Goal: Navigation & Orientation: Find specific page/section

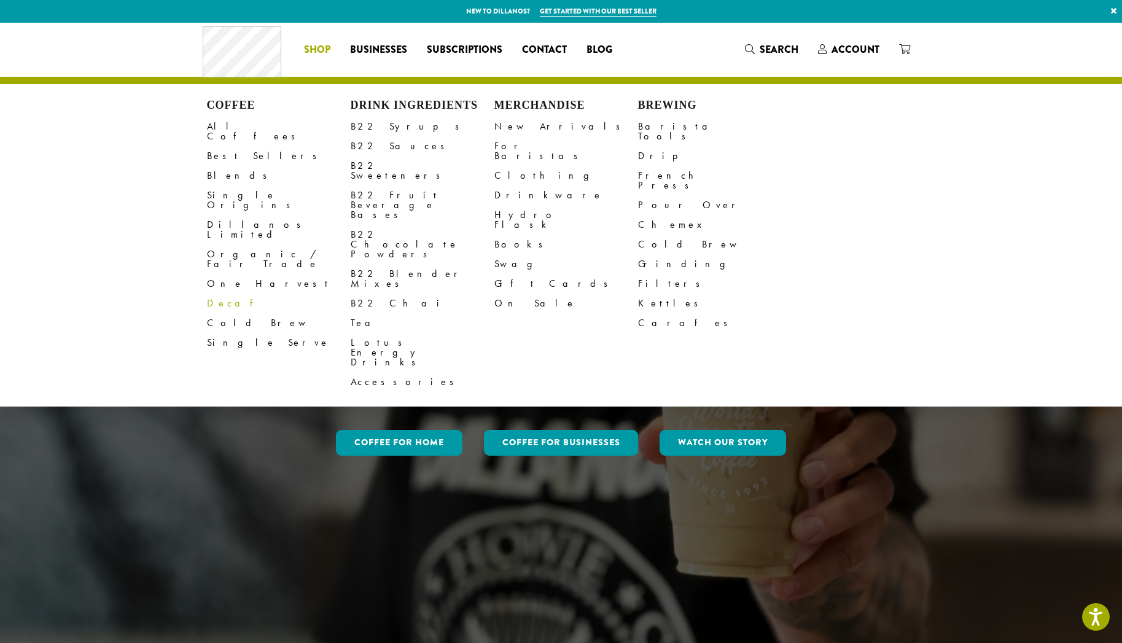
click at [319, 60] on div "Coffee All Coffees Best Sellers Blends Single Origins Dillanos Limited Organic …" at bounding box center [413, 49] width 420 height 51
click at [658, 103] on h4 "Brewing" at bounding box center [710, 106] width 144 height 14
click at [654, 129] on link "Barista Tools" at bounding box center [710, 131] width 144 height 29
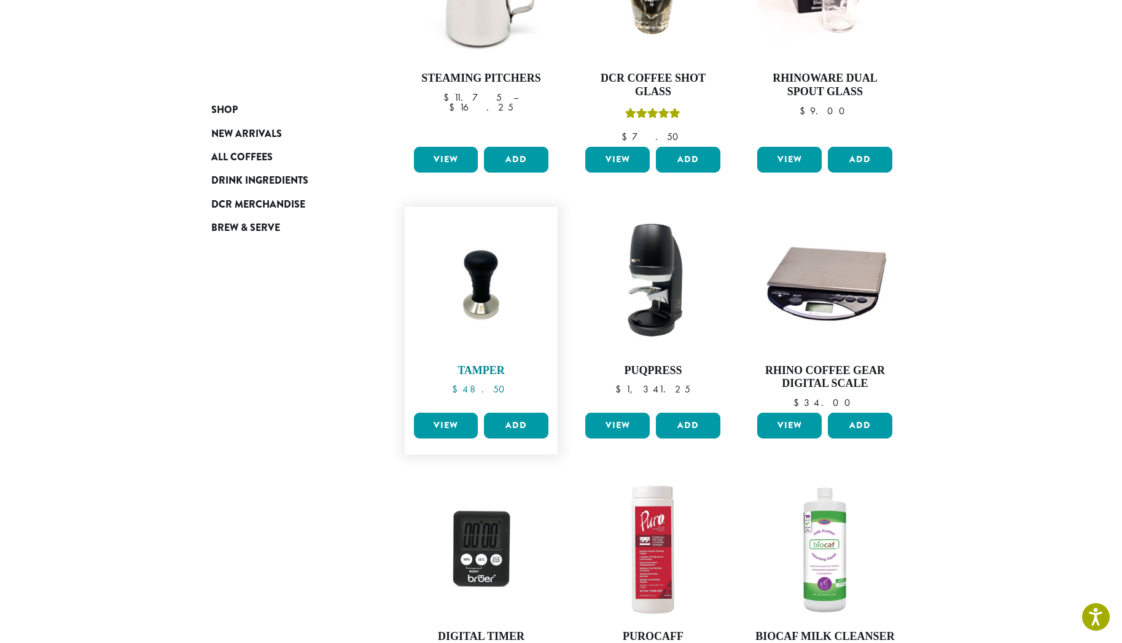
scroll to position [809, 0]
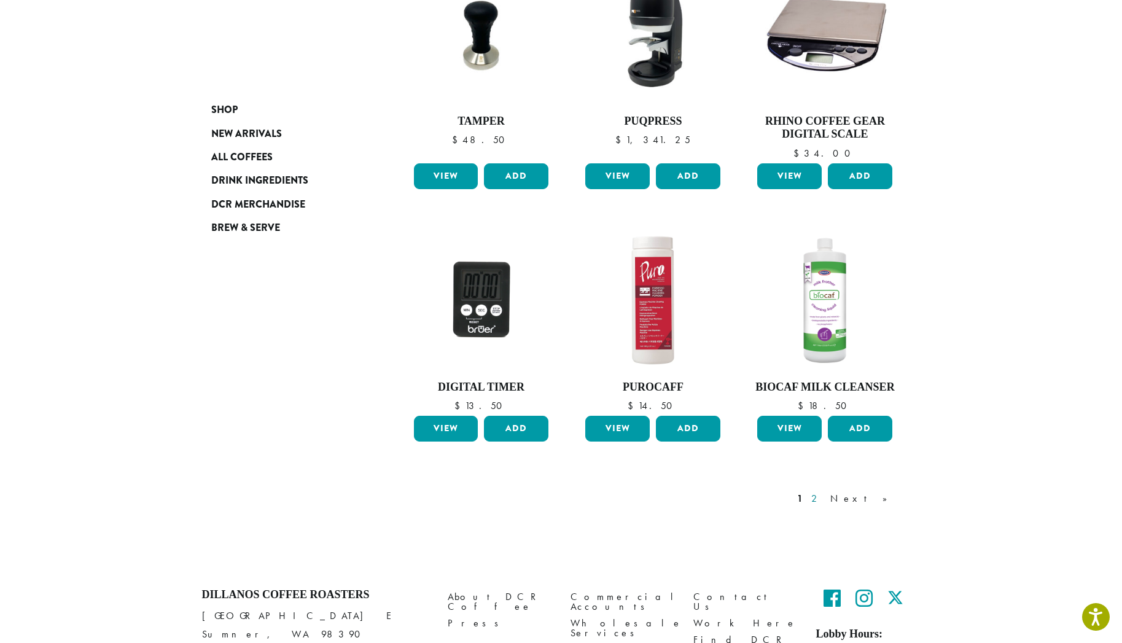
click at [824, 495] on link "2" at bounding box center [816, 498] width 15 height 15
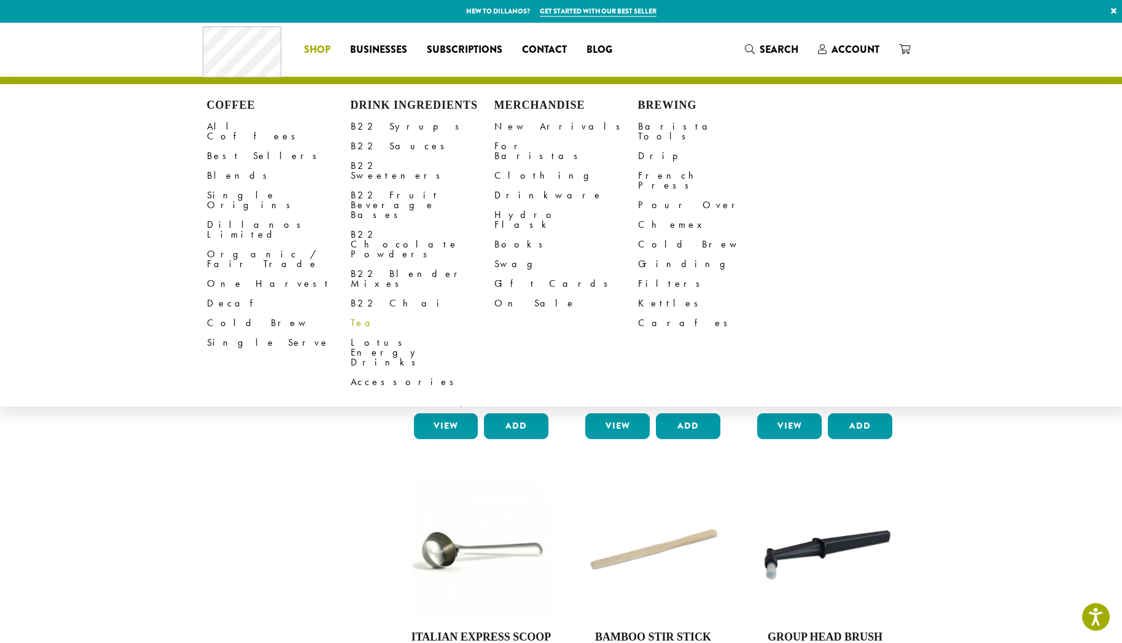
click at [481, 313] on link "Tea" at bounding box center [423, 323] width 144 height 20
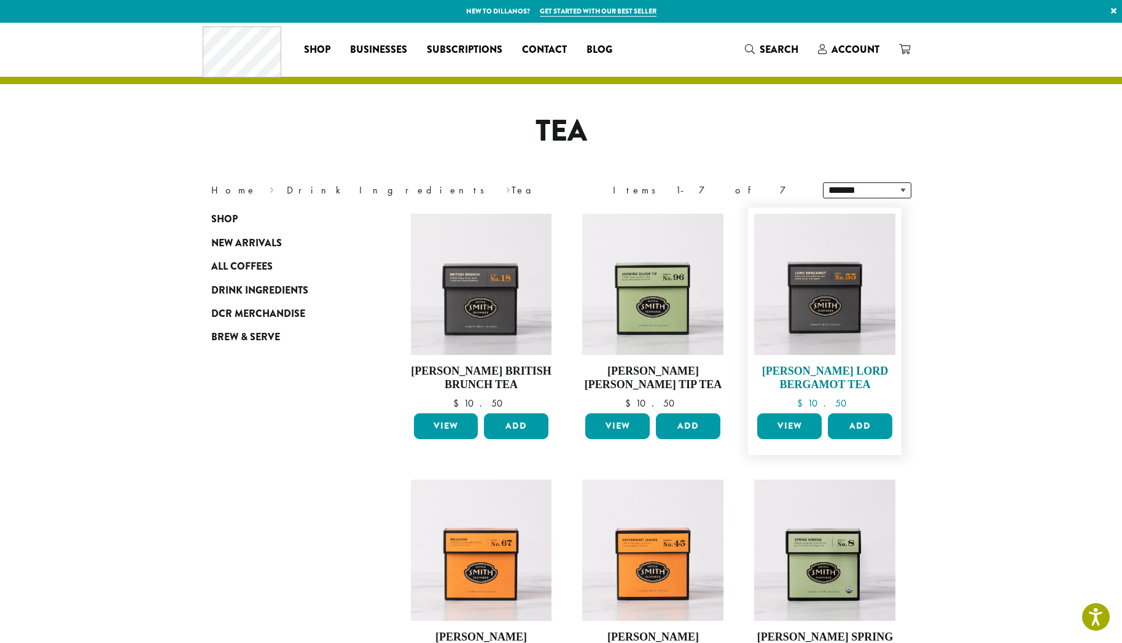
scroll to position [22, 0]
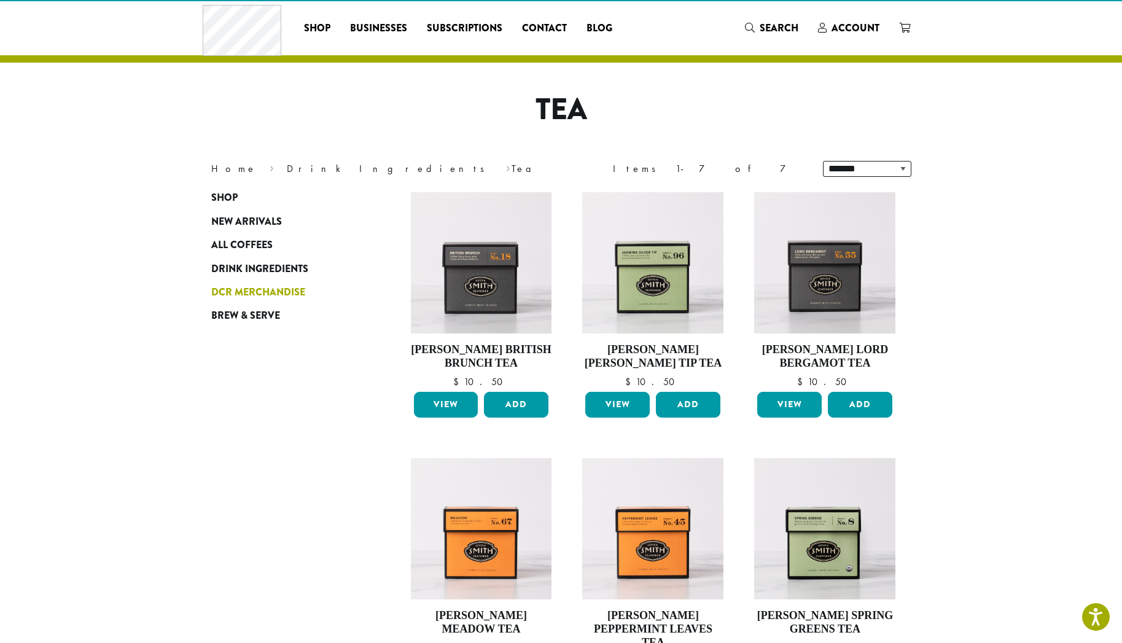
click at [246, 292] on span "DCR Merchandise" at bounding box center [258, 292] width 94 height 15
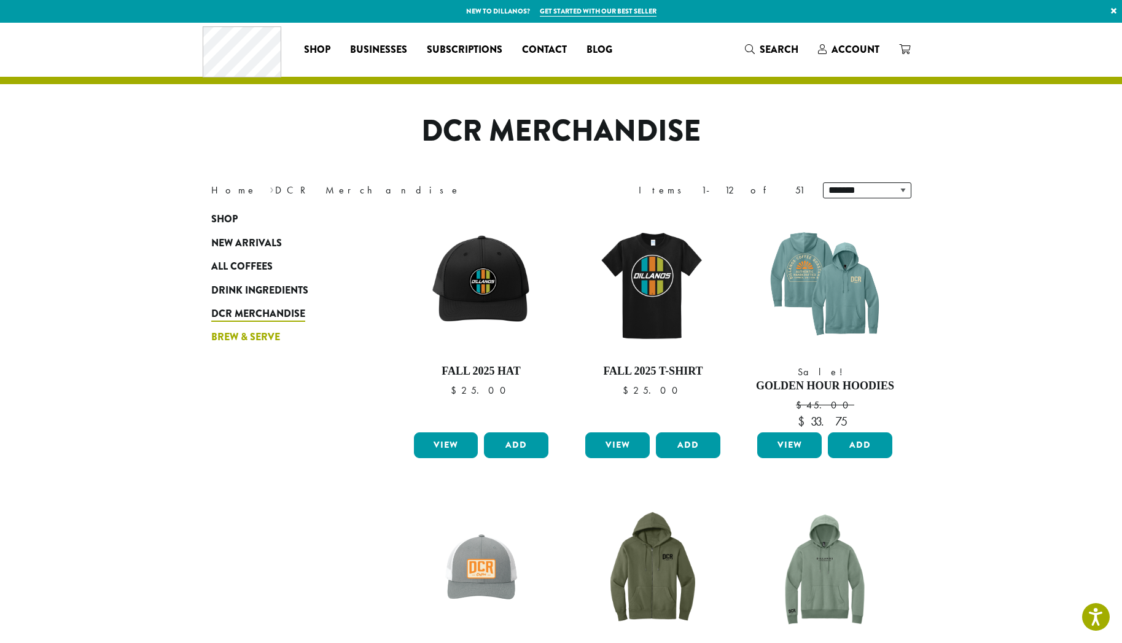
click at [231, 337] on span "Brew & Serve" at bounding box center [245, 337] width 69 height 15
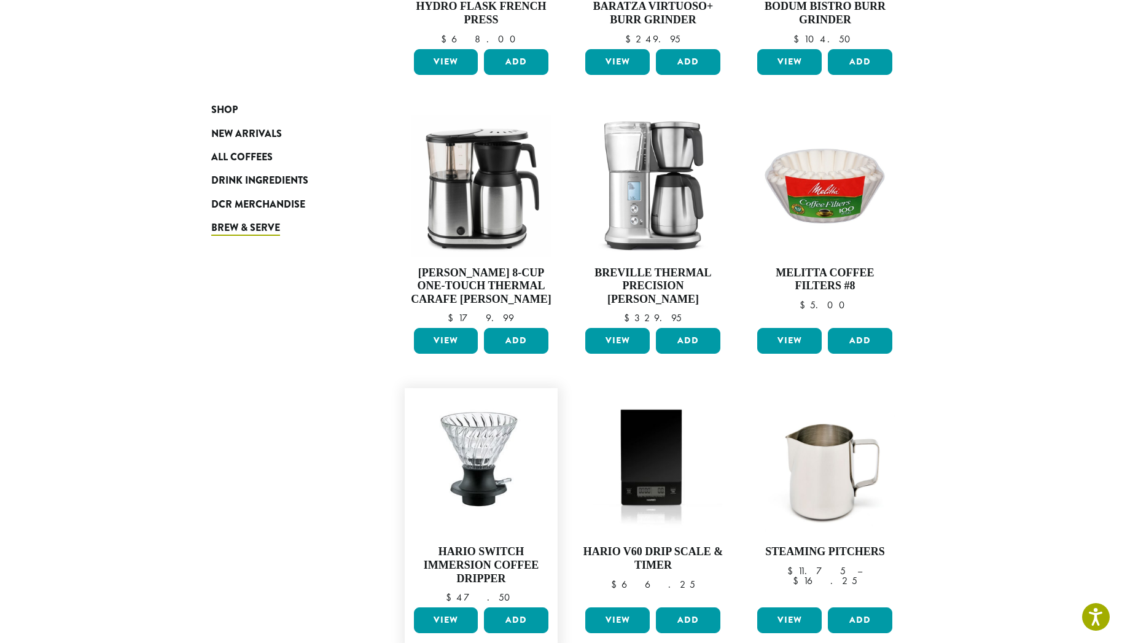
scroll to position [901, 0]
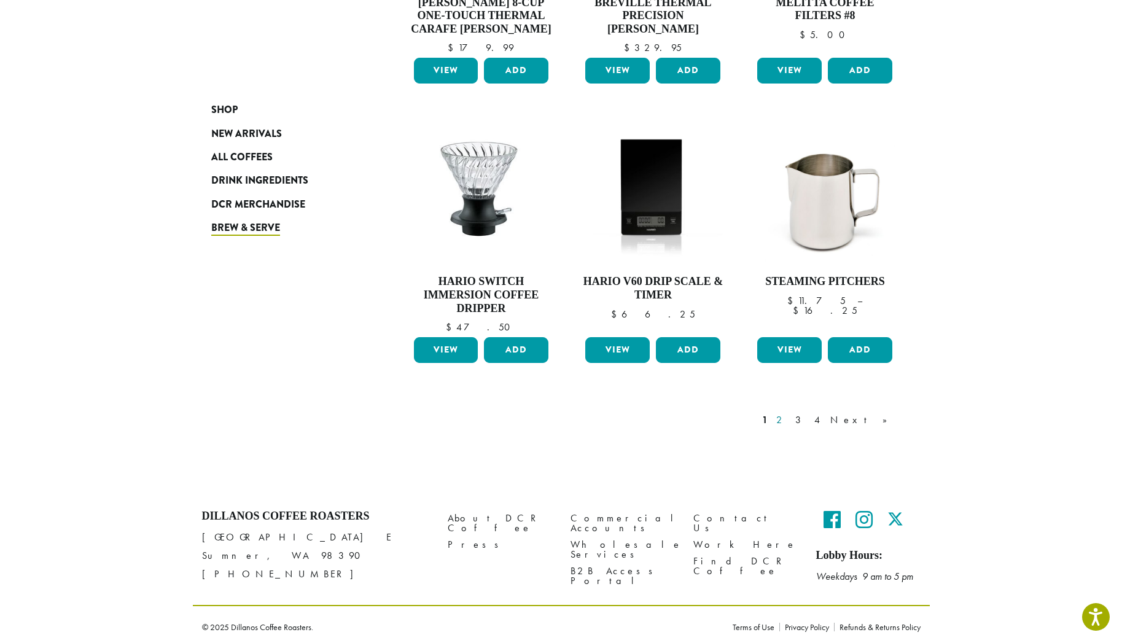
click at [789, 415] on link "2" at bounding box center [781, 420] width 15 height 15
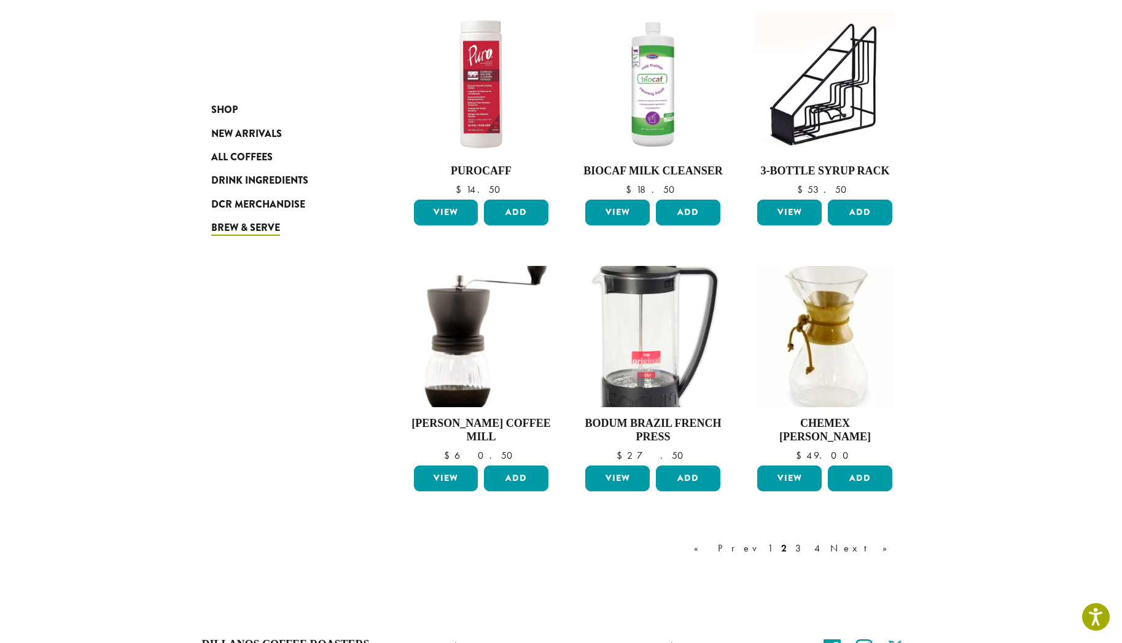
scroll to position [856, 0]
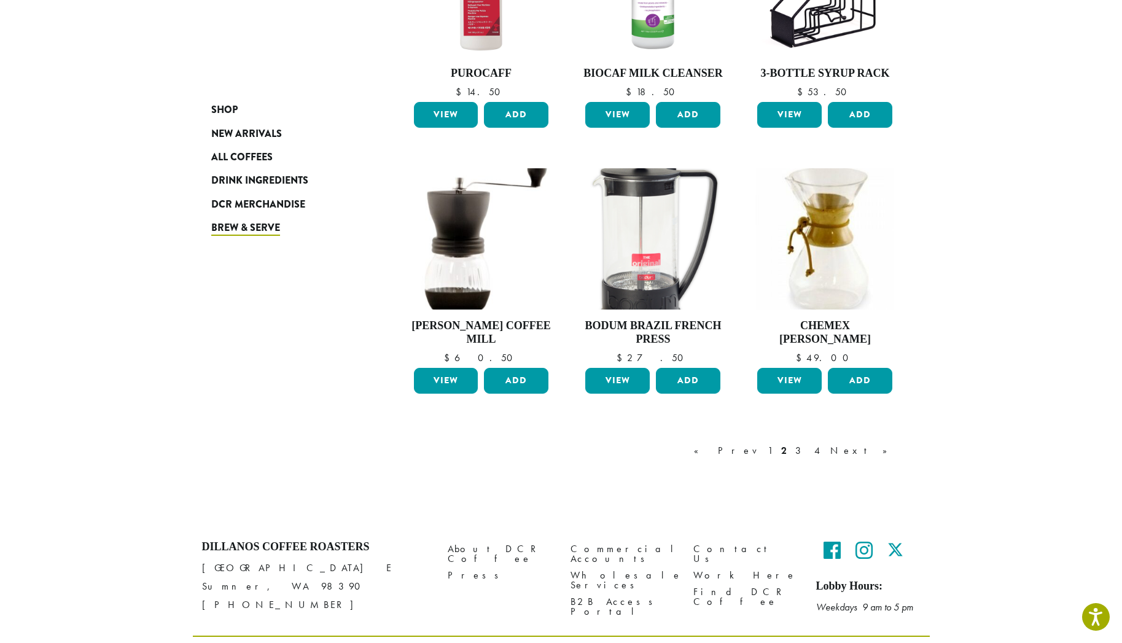
click at [809, 445] on link "3" at bounding box center [800, 451] width 15 height 15
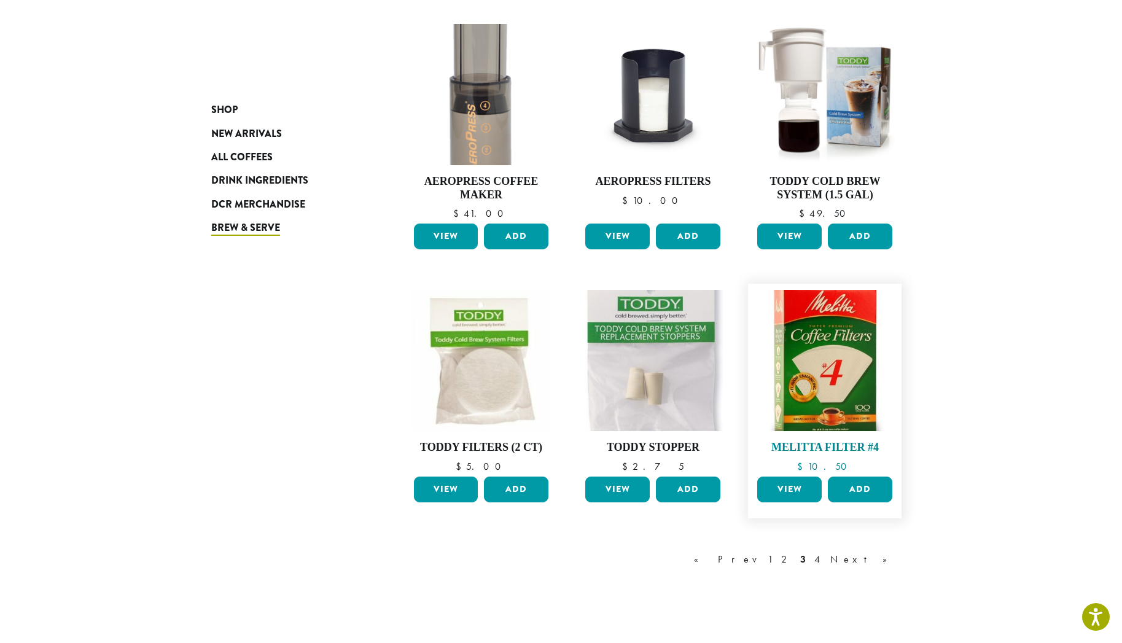
scroll to position [711, 0]
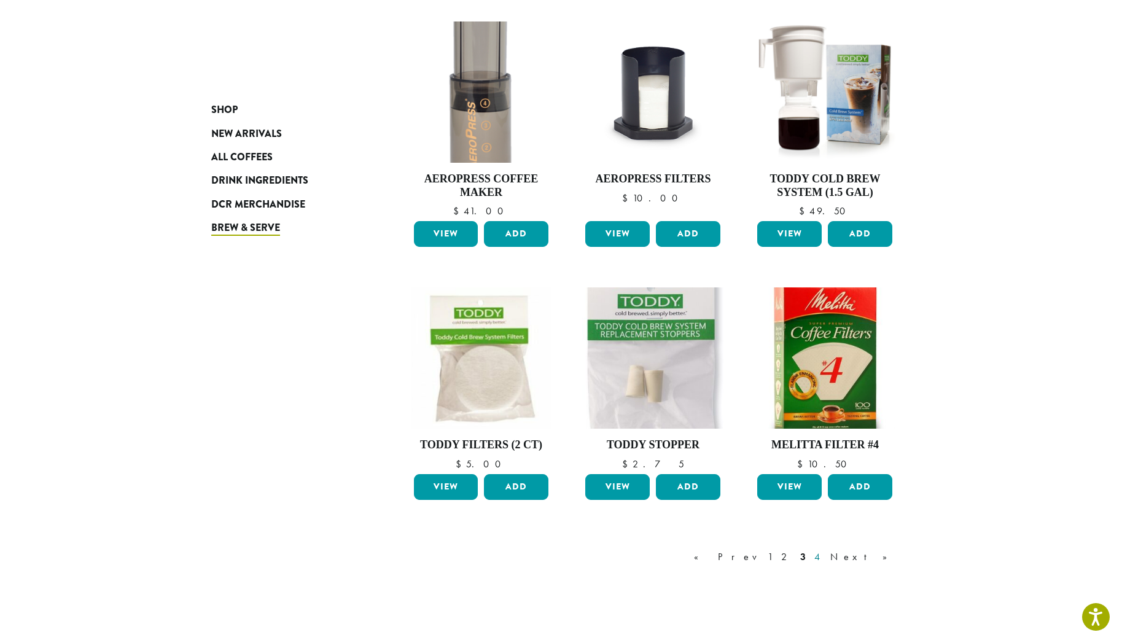
click at [824, 550] on link "4" at bounding box center [818, 557] width 12 height 15
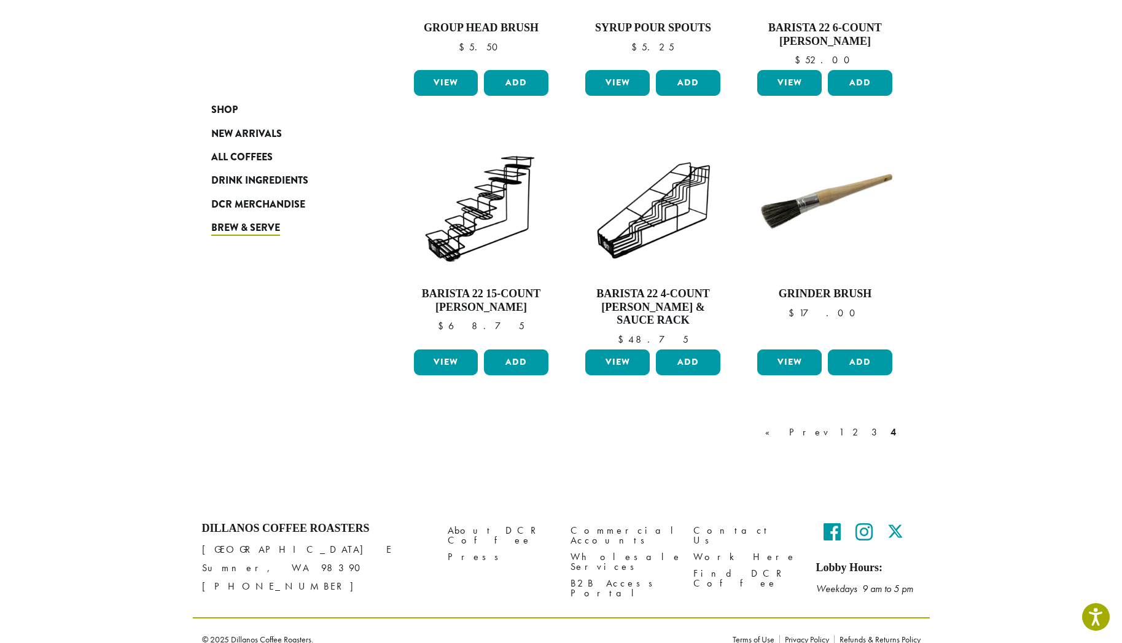
scroll to position [288, 0]
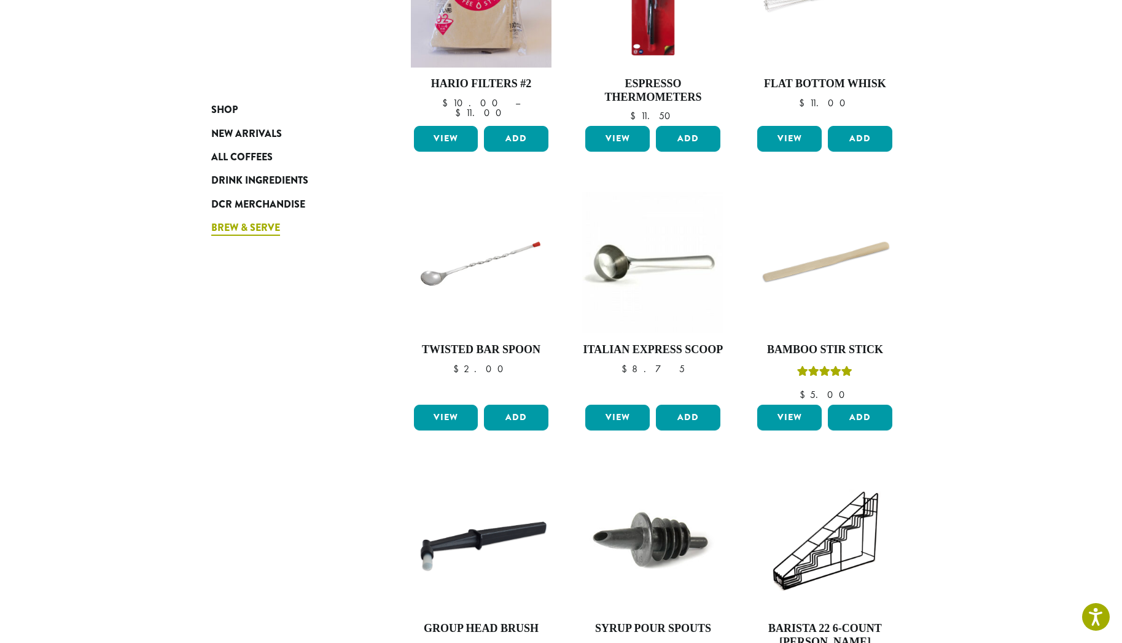
click at [238, 225] on span "Brew & Serve" at bounding box center [245, 228] width 69 height 15
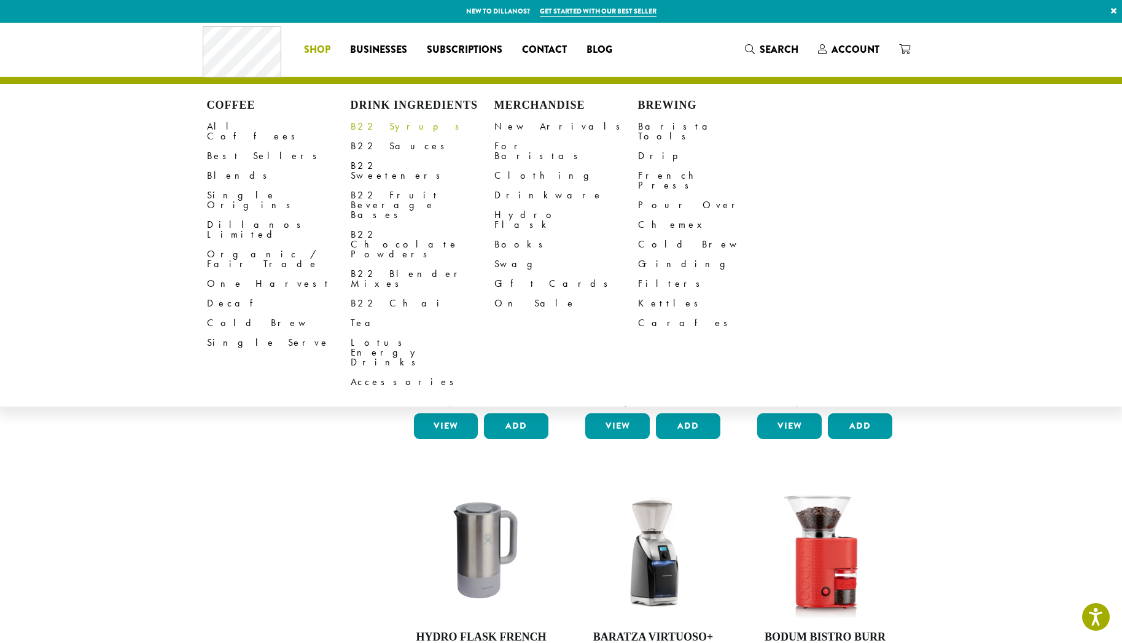
click at [372, 128] on link "B22 Syrups" at bounding box center [423, 127] width 144 height 20
